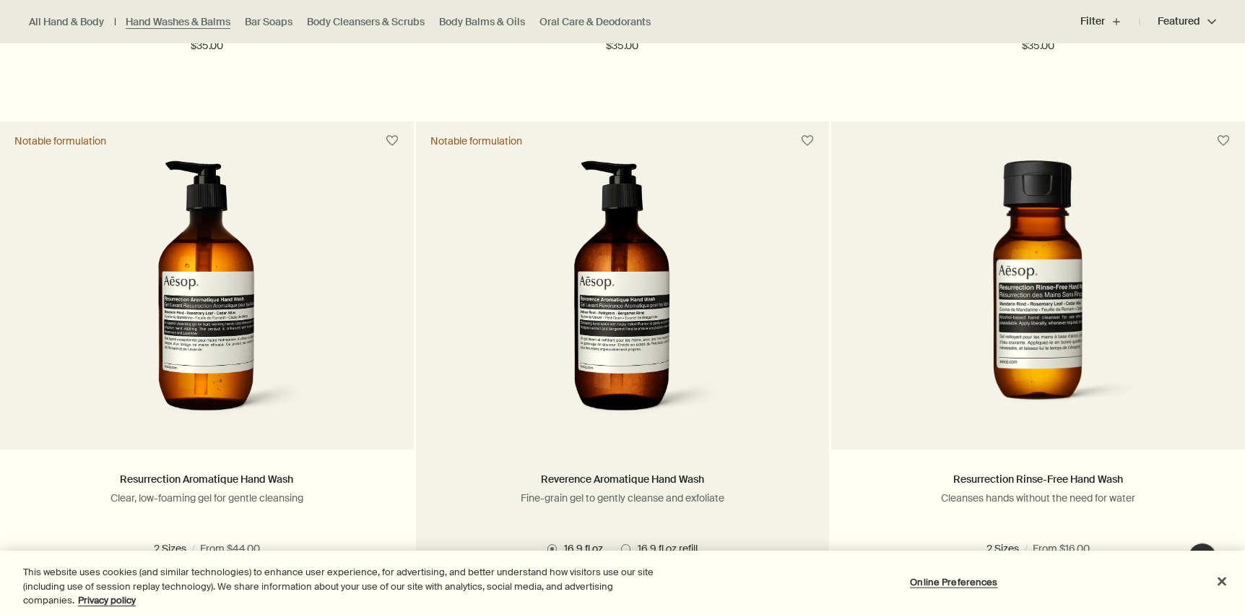
scroll to position [939, 0]
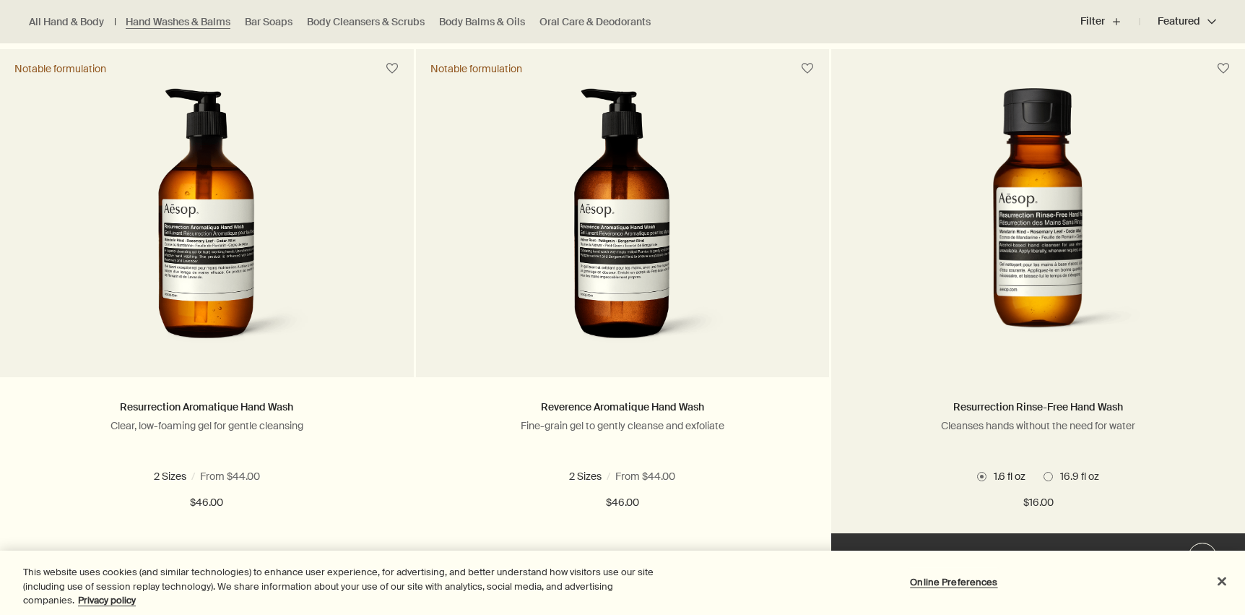
drag, startPoint x: 1075, startPoint y: 436, endPoint x: 1087, endPoint y: 472, distance: 38.8
drag, startPoint x: 1087, startPoint y: 472, endPoint x: 996, endPoint y: 311, distance: 185.6
click at [996, 311] on img at bounding box center [1038, 221] width 274 height 267
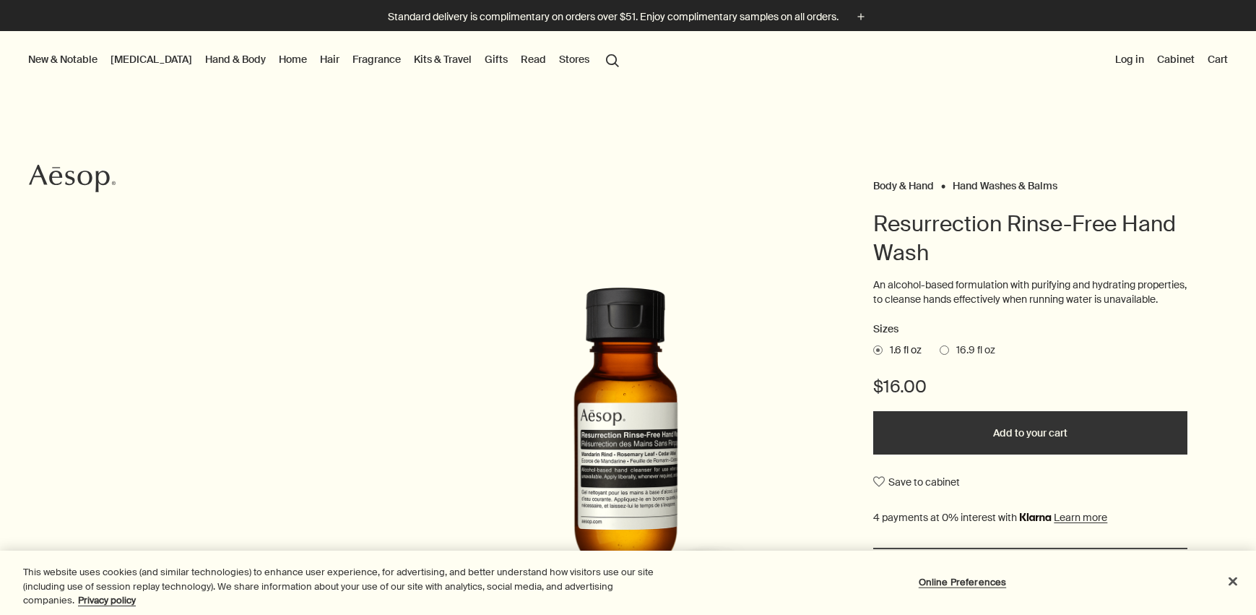
click at [945, 355] on ul "1.6 fl oz 16.9 fl oz" at bounding box center [1030, 350] width 314 height 20
click at [940, 355] on span at bounding box center [944, 349] width 9 height 9
click at [940, 352] on input "16.9 fl oz" at bounding box center [940, 347] width 0 height 9
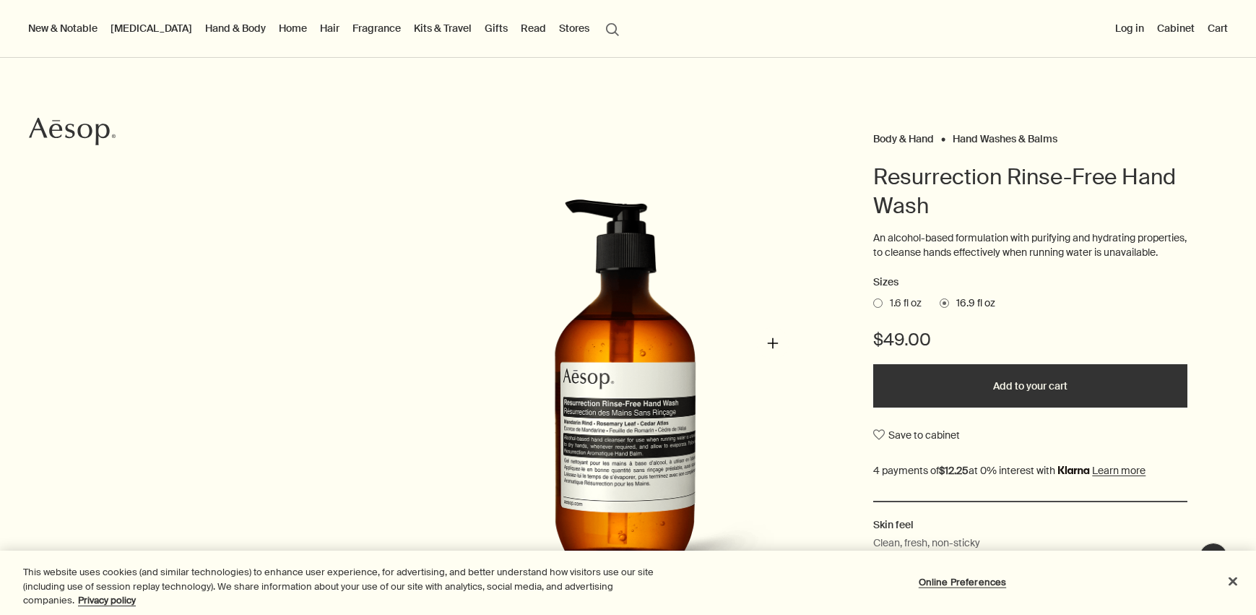
scroll to position [72, 0]
